Goal: Task Accomplishment & Management: Use online tool/utility

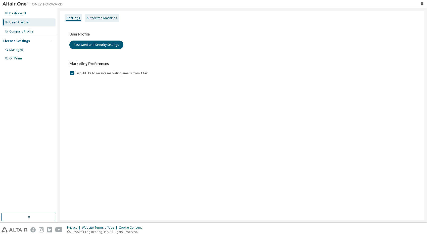
click at [97, 18] on div "Authorized Machines" at bounding box center [102, 18] width 30 height 4
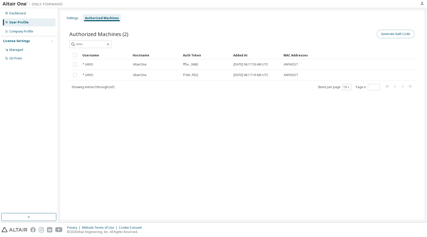
click at [401, 34] on button "Generate Auth Code" at bounding box center [396, 34] width 38 height 9
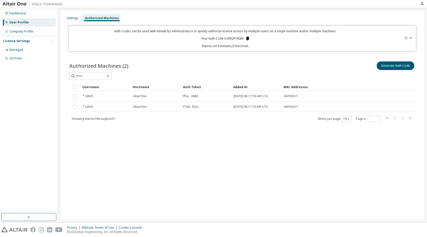
click at [247, 38] on icon at bounding box center [247, 39] width 3 height 4
click at [248, 39] on icon at bounding box center [247, 39] width 3 height 4
